Goal: Task Accomplishment & Management: Use online tool/utility

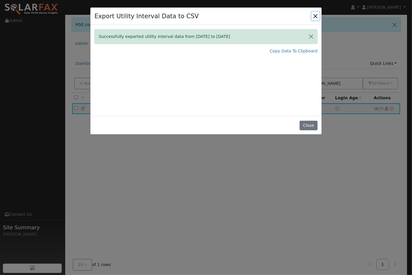
click at [313, 16] on button "Close" at bounding box center [315, 16] width 8 height 8
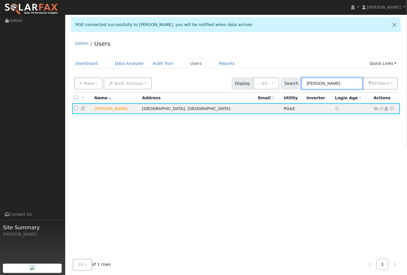
click at [328, 85] on input "[PERSON_NAME]" at bounding box center [331, 84] width 61 height 12
drag, startPoint x: 328, startPoint y: 84, endPoint x: 312, endPoint y: 83, distance: 16.3
click at [312, 83] on input "[PERSON_NAME]" at bounding box center [331, 84] width 61 height 12
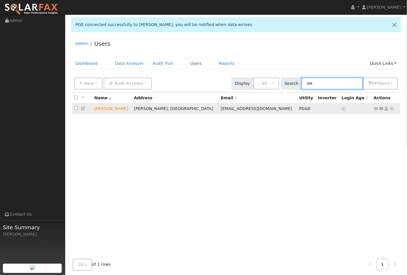
type input "rek"
click at [392, 109] on icon at bounding box center [391, 109] width 5 height 4
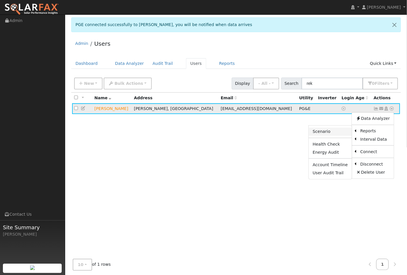
click at [331, 132] on link "Scenario" at bounding box center [330, 132] width 43 height 8
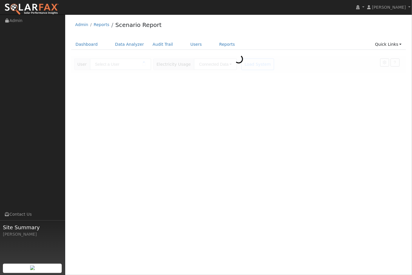
type input "[PERSON_NAME]"
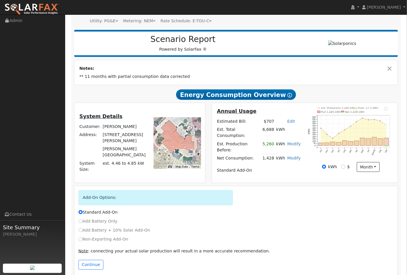
scroll to position [58, 0]
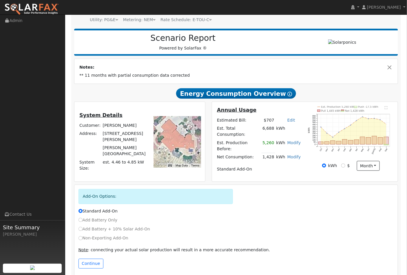
click at [390, 162] on div "kWh $ month Day Month" at bounding box center [351, 166] width 92 height 10
click at [80, 227] on input "Add Battery + 10% Solar Add-On" at bounding box center [80, 229] width 4 height 4
radio input "true"
radio input "false"
click at [91, 259] on button "Continue" at bounding box center [90, 264] width 25 height 10
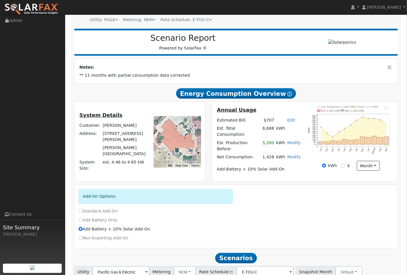
scroll to position [96, 0]
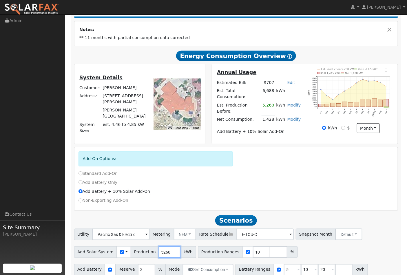
click at [164, 246] on input "5260" at bounding box center [170, 252] width 22 height 12
type input "5"
type input "1700"
click at [319, 264] on input "20" at bounding box center [326, 270] width 17 height 12
type input "2"
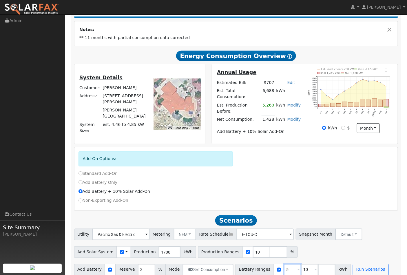
click at [284, 264] on input "5" at bounding box center [292, 270] width 17 height 12
type input "10"
type input "13"
click at [301, 264] on input "number" at bounding box center [309, 270] width 17 height 12
type input "27"
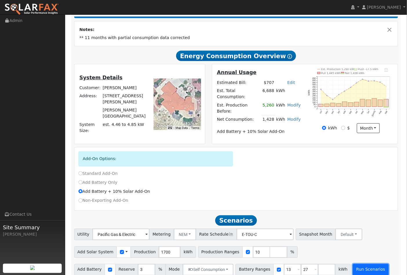
click at [357, 264] on button "Run Scenarios" at bounding box center [371, 270] width 36 height 12
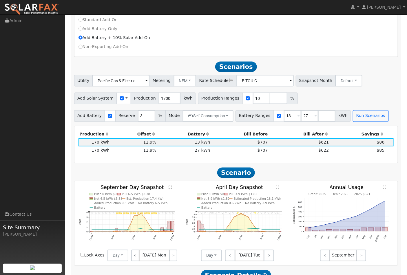
scroll to position [244, 0]
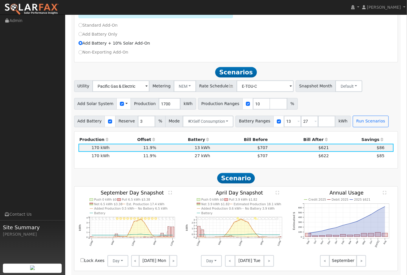
click at [125, 101] on span at bounding box center [126, 104] width 2 height 6
click at [102, 105] on div "Utility Pacific Gas & Electric Metering NEM NEM NBT Rate Schedule E-TOU-C - Non…" at bounding box center [236, 103] width 330 height 47
type input "9"
click at [254, 98] on input "9" at bounding box center [261, 104] width 17 height 12
click at [332, 98] on div "Add Solar System Use CSV Data Production 1700 kWh Production Ranges 100 %" at bounding box center [236, 103] width 326 height 14
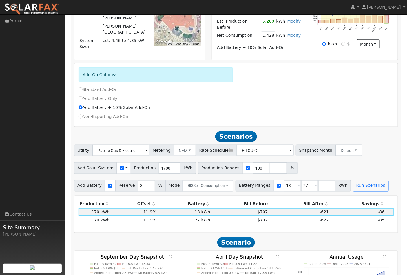
scroll to position [215, 0]
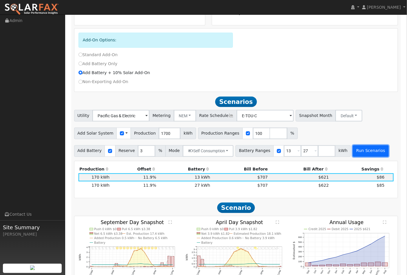
click at [355, 145] on button "Run Scenarios" at bounding box center [371, 151] width 36 height 12
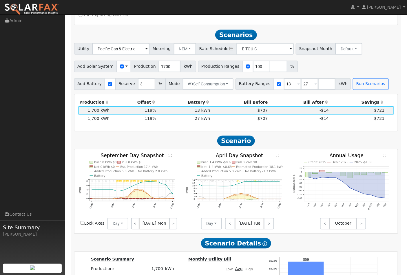
scroll to position [287, 0]
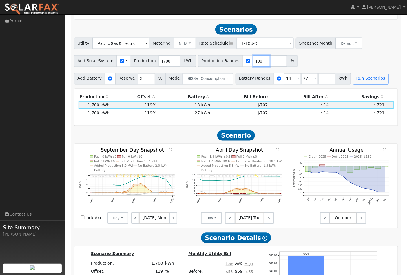
click at [253, 55] on input "100" at bounding box center [261, 61] width 17 height 12
type input "1"
type input "75"
click at [358, 73] on button "Run Scenarios" at bounding box center [371, 79] width 36 height 12
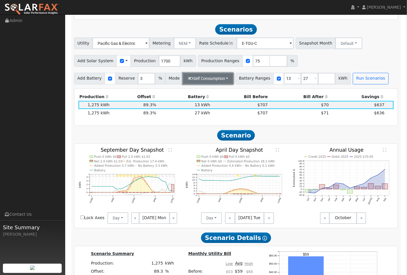
click at [222, 73] on button "Self Consumption" at bounding box center [208, 79] width 51 height 12
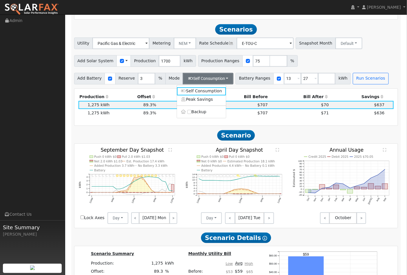
click at [228, 93] on th "Bill Before" at bounding box center [240, 97] width 58 height 8
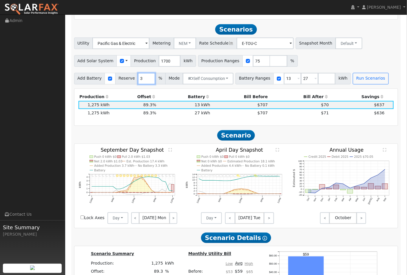
click at [141, 73] on input "3" at bounding box center [146, 79] width 17 height 12
type input "30"
click at [360, 73] on button "Run Scenarios" at bounding box center [371, 79] width 36 height 12
click at [159, 55] on input "1700" at bounding box center [170, 61] width 22 height 12
type input "1300"
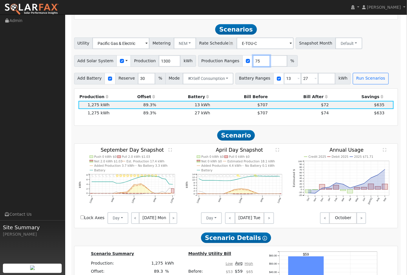
drag, startPoint x: 248, startPoint y: 53, endPoint x: 251, endPoint y: 49, distance: 5.6
click at [253, 55] on input "75" at bounding box center [261, 61] width 17 height 12
type input "7"
type input "100"
click at [362, 73] on button "Run Scenarios" at bounding box center [371, 79] width 36 height 12
